Goal: Use online tool/utility: Utilize a website feature to perform a specific function

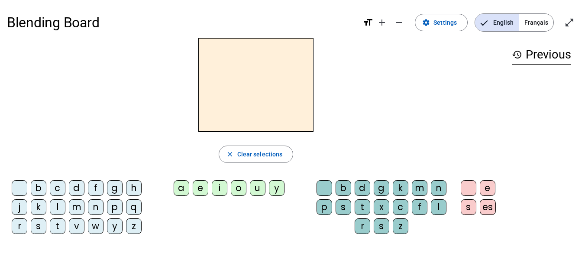
click at [58, 189] on div "c" at bounding box center [58, 188] width 16 height 16
click at [237, 192] on div "o" at bounding box center [239, 188] width 16 height 16
click at [364, 191] on div "d" at bounding box center [363, 188] width 16 height 16
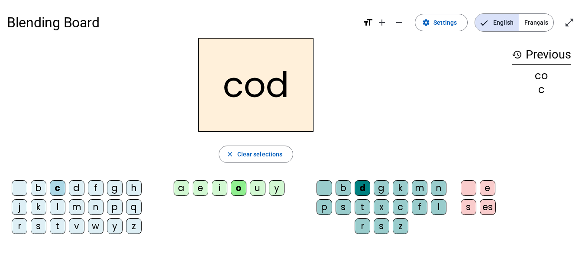
click at [440, 188] on div "n" at bounding box center [439, 188] width 16 height 16
click at [185, 184] on div "a" at bounding box center [182, 188] width 16 height 16
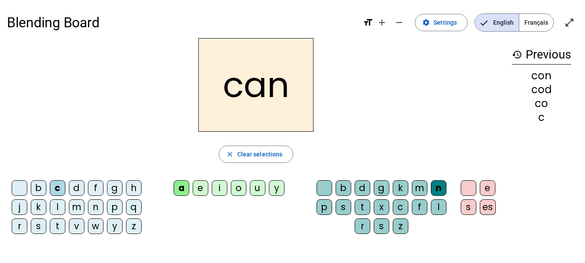
click at [416, 187] on div "m" at bounding box center [420, 188] width 16 height 16
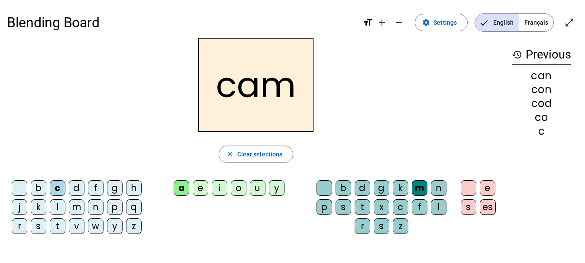
click at [60, 228] on div "t" at bounding box center [58, 226] width 16 height 16
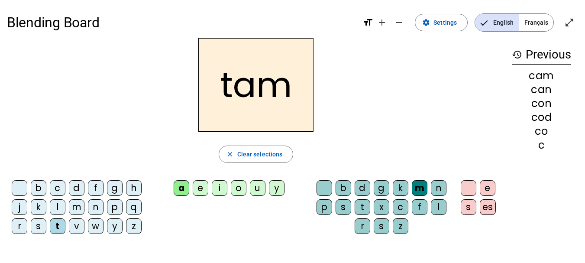
click at [35, 225] on div "s" at bounding box center [39, 226] width 16 height 16
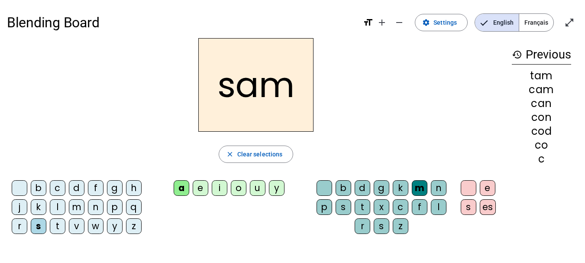
click at [219, 189] on div "i" at bounding box center [220, 188] width 16 height 16
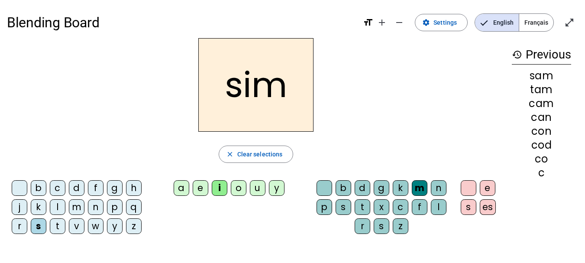
click at [61, 227] on div "t" at bounding box center [58, 226] width 16 height 16
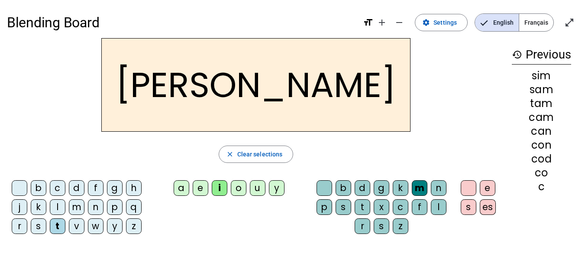
click at [237, 185] on div "o" at bounding box center [239, 188] width 16 height 16
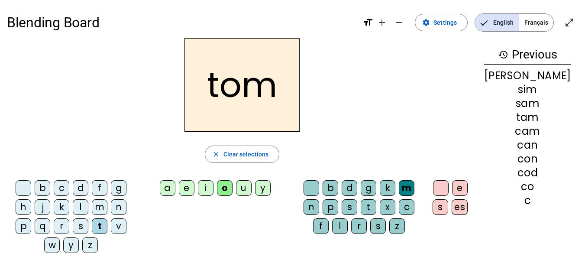
click at [329, 205] on div "p" at bounding box center [330, 207] width 16 height 16
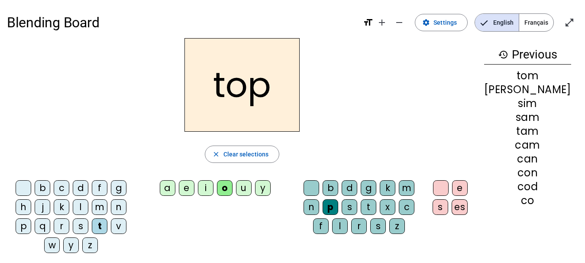
click at [55, 190] on div "c" at bounding box center [62, 188] width 16 height 16
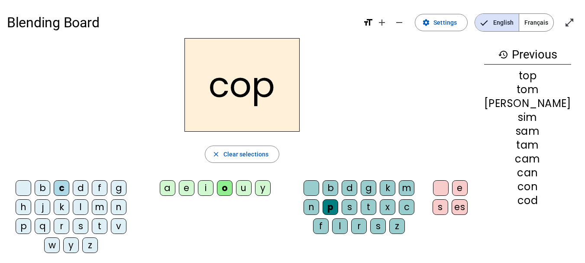
click at [175, 190] on div "a" at bounding box center [168, 188] width 16 height 16
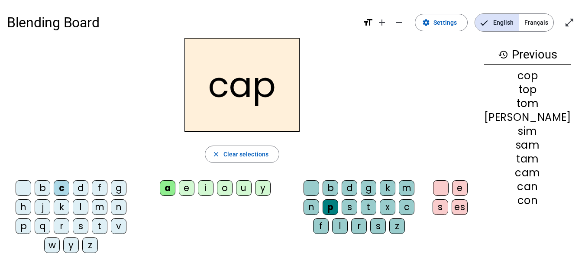
click at [362, 209] on div "t" at bounding box center [369, 207] width 16 height 16
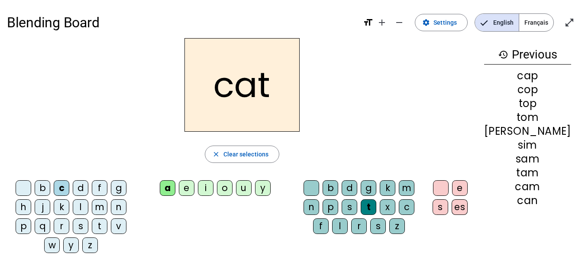
click at [232, 191] on div "o" at bounding box center [225, 188] width 16 height 16
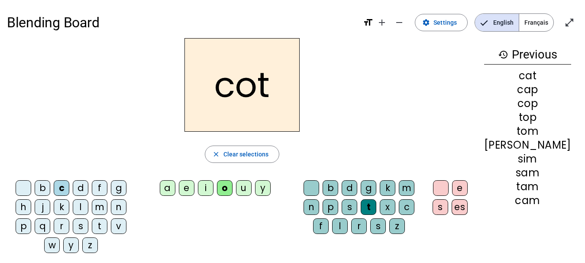
click at [448, 210] on div "s" at bounding box center [440, 207] width 16 height 16
